Goal: Information Seeking & Learning: Learn about a topic

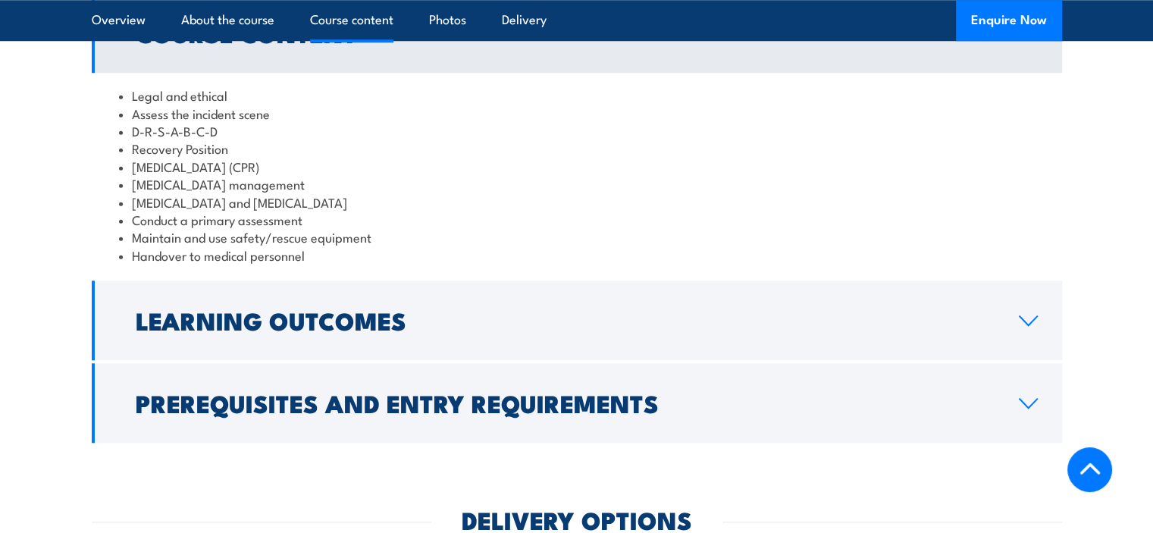
scroll to position [1592, 0]
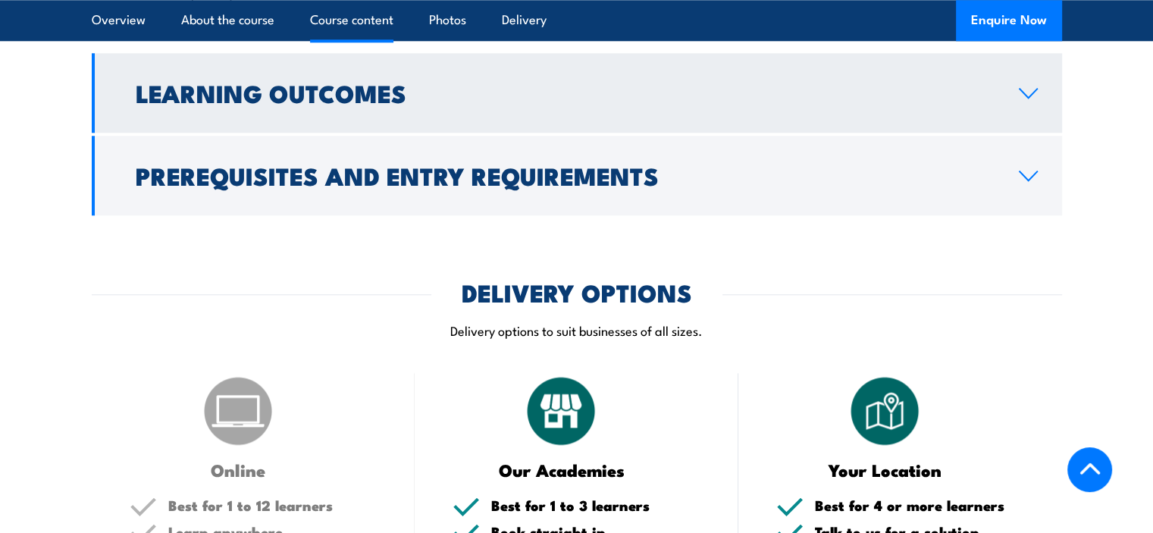
click at [337, 103] on h2 "Learning Outcomes" at bounding box center [565, 92] width 859 height 21
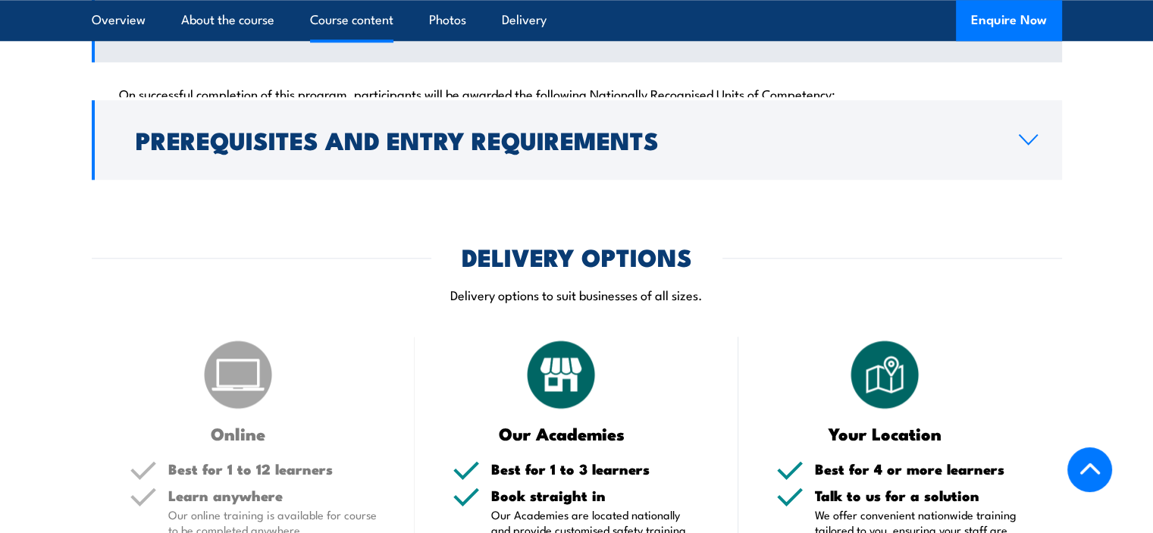
scroll to position [1508, 0]
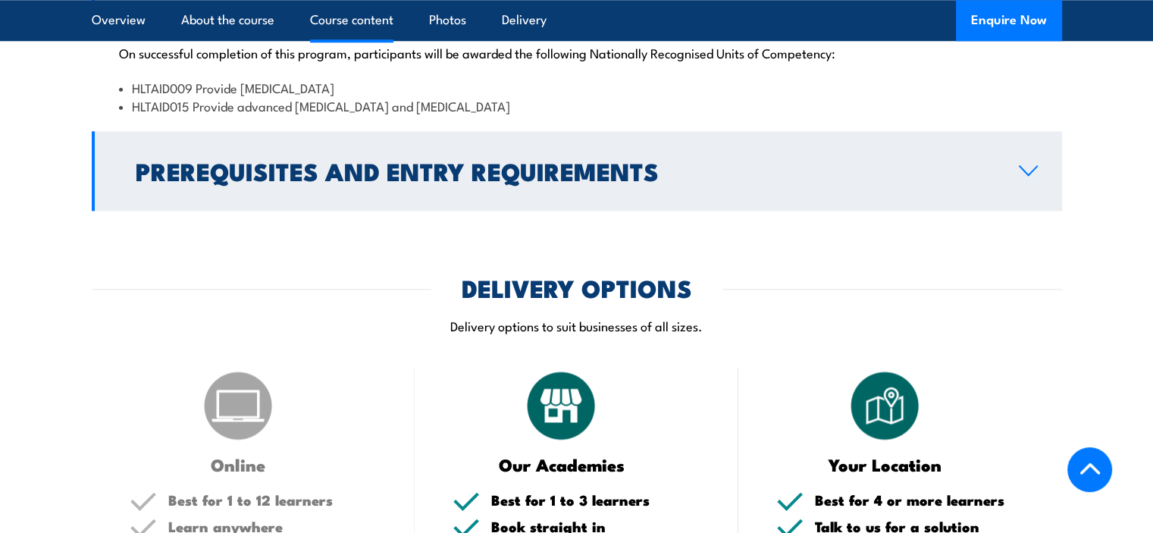
click at [373, 181] on h2 "Prerequisites and Entry Requirements" at bounding box center [565, 170] width 859 height 21
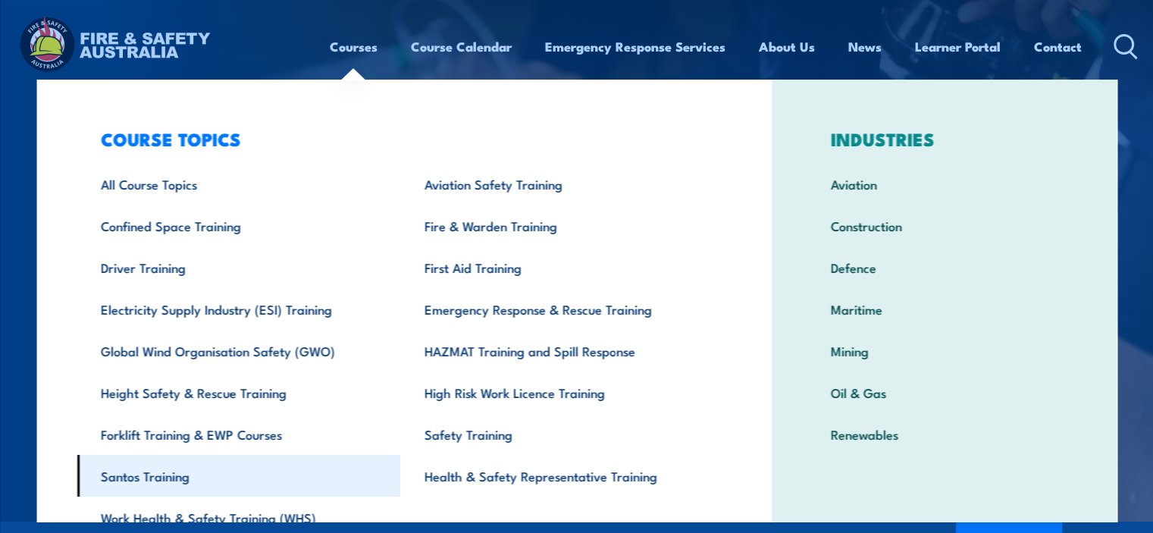
scroll to position [73, 0]
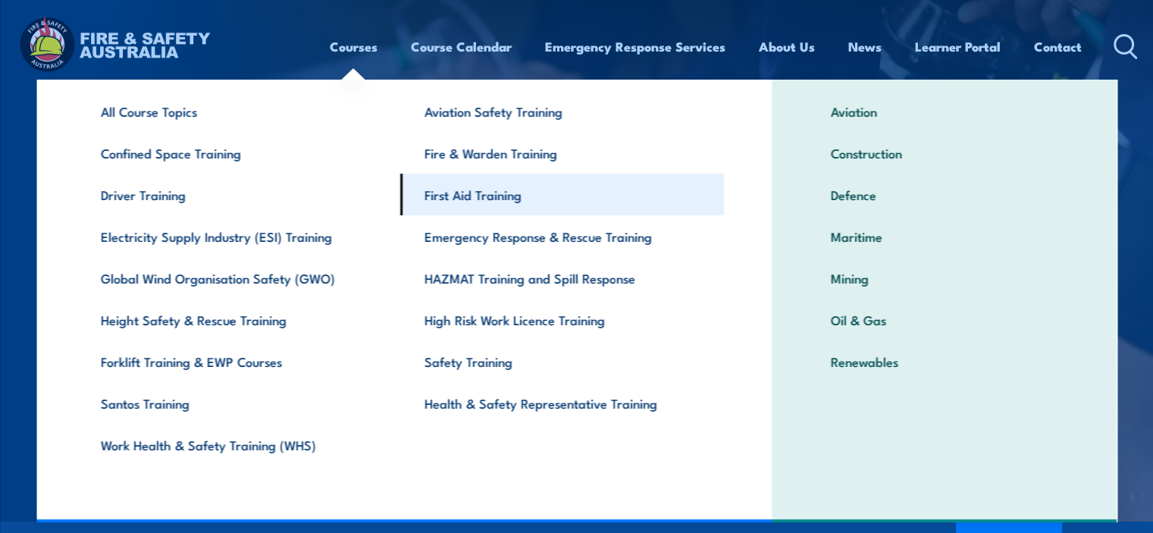
click at [532, 201] on link "First Aid Training" at bounding box center [562, 195] width 324 height 42
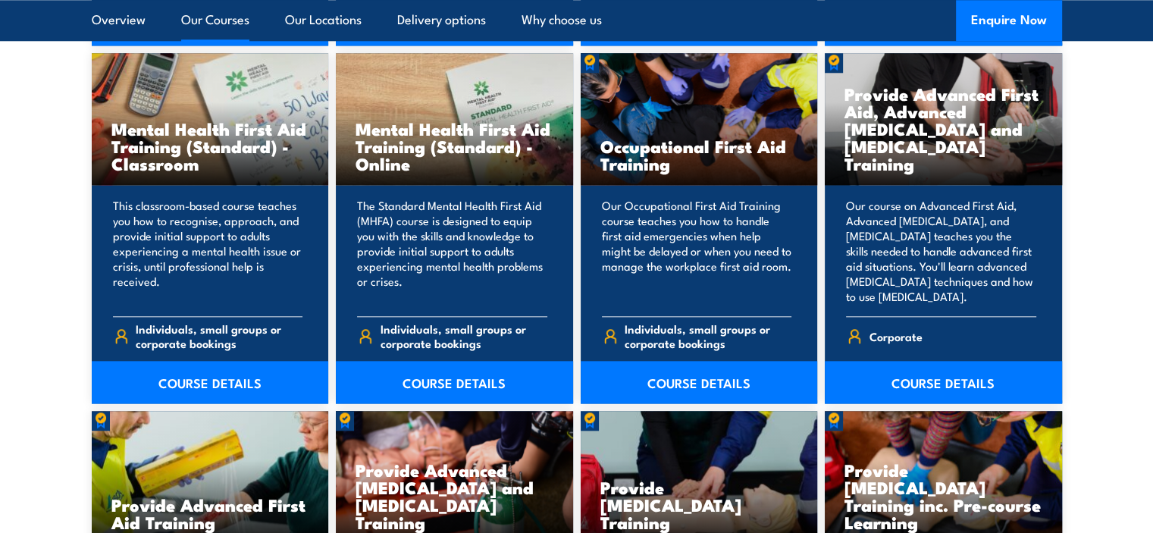
scroll to position [1592, 0]
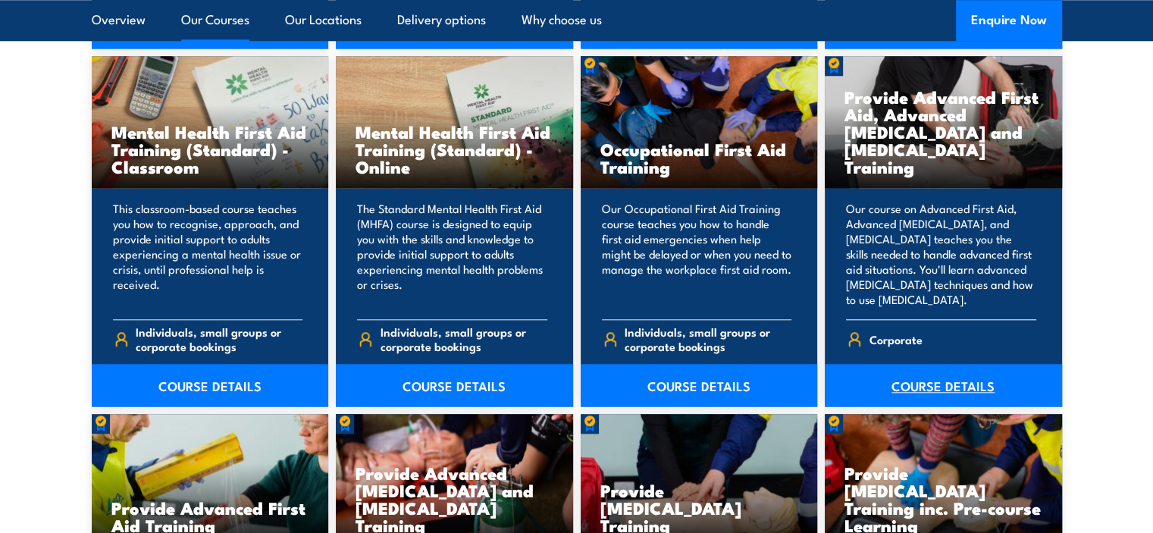
click at [989, 381] on link "COURSE DETAILS" at bounding box center [943, 385] width 237 height 42
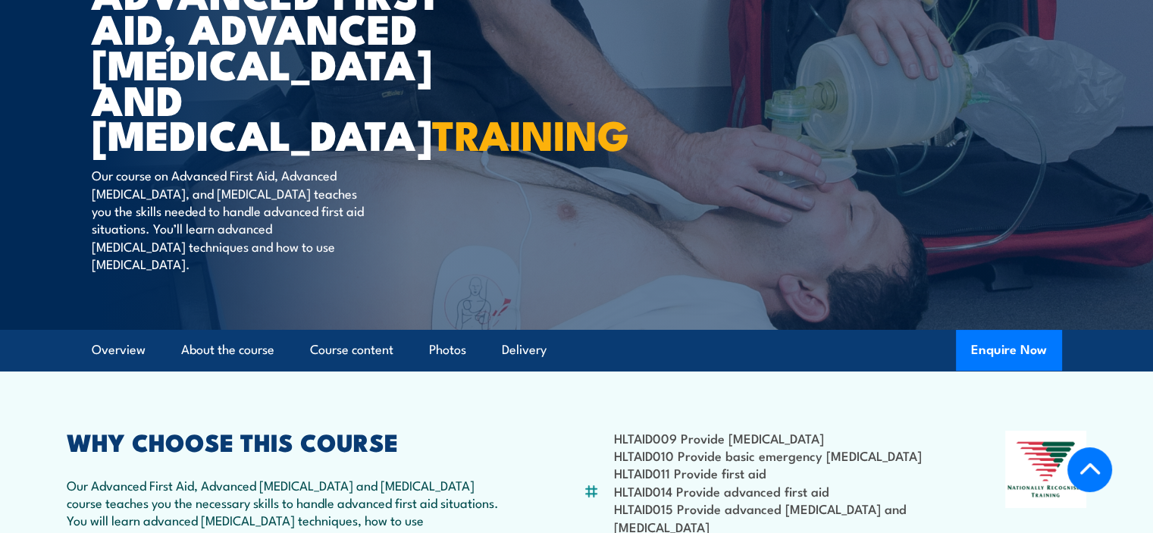
scroll to position [455, 0]
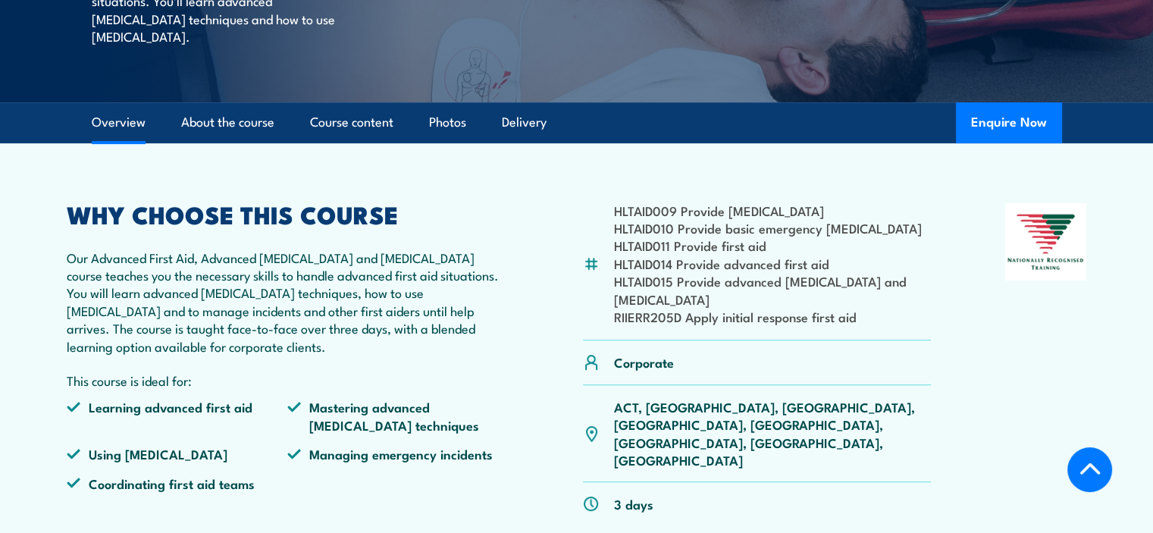
drag, startPoint x: 1070, startPoint y: 456, endPoint x: 580, endPoint y: 436, distance: 490.2
click at [580, 436] on div "HLTAID009 Provide cardiopulmonary resuscitation HLTAID010 Provide basic emergen…" at bounding box center [577, 364] width 1021 height 323
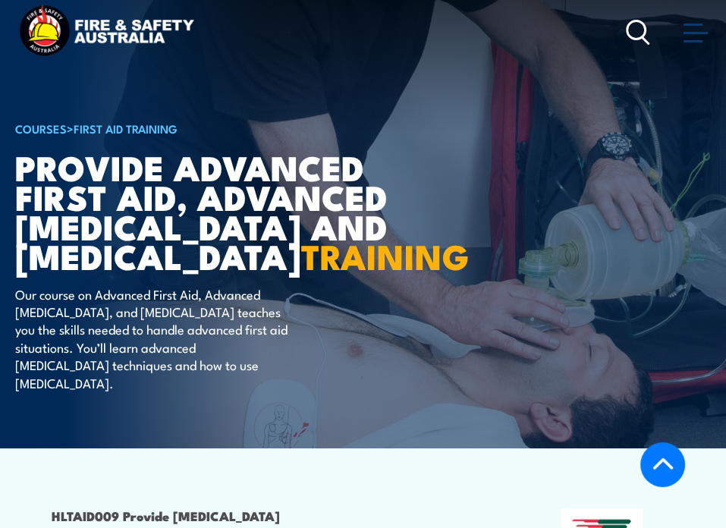
scroll to position [0, 0]
